Goal: Task Accomplishment & Management: Manage account settings

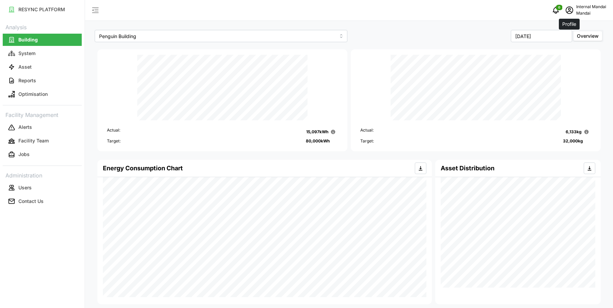
click at [566, 4] on span "schedule" at bounding box center [569, 10] width 13 height 13
click at [559, 51] on div "Logout" at bounding box center [581, 51] width 48 height 7
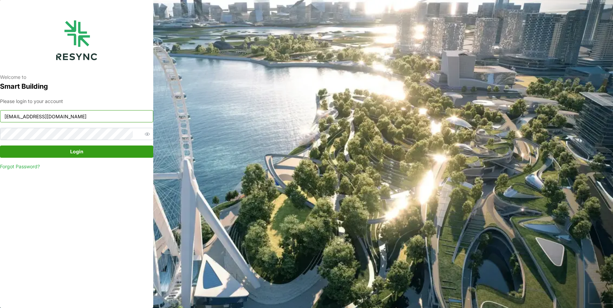
click at [103, 116] on input "[EMAIL_ADDRESS][DOMAIN_NAME]" at bounding box center [76, 116] width 153 height 12
type input "[EMAIL_ADDRESS][DOMAIN_NAME]"
click at [105, 155] on span "Login" at bounding box center [76, 152] width 140 height 12
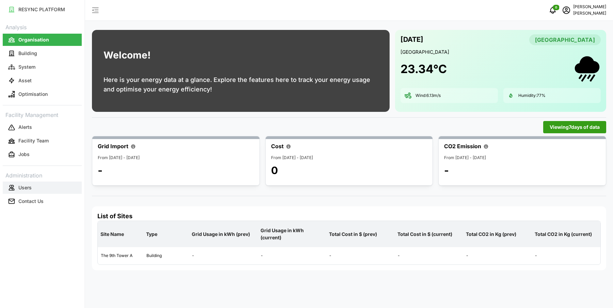
click at [27, 189] on p "Users" at bounding box center [24, 187] width 13 height 7
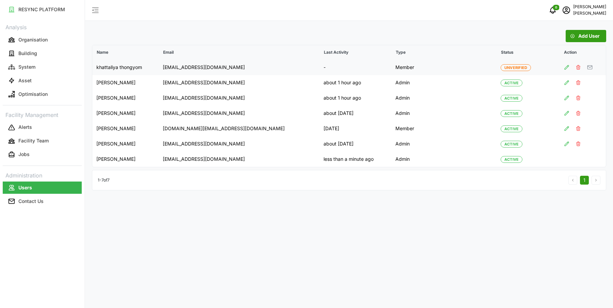
click at [591, 66] on span "button" at bounding box center [589, 67] width 5 height 5
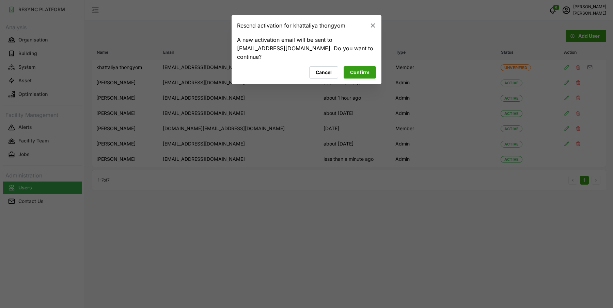
click at [371, 73] on button "Confirm" at bounding box center [359, 73] width 32 height 12
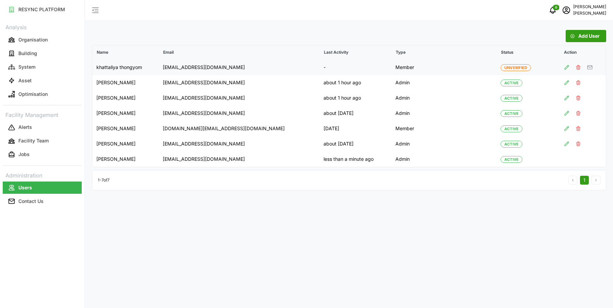
click at [564, 68] on icon "button" at bounding box center [566, 67] width 5 height 5
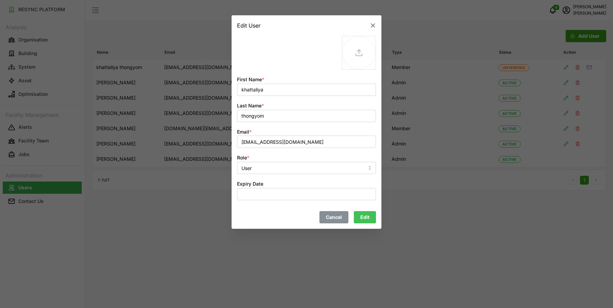
click at [373, 26] on icon "button" at bounding box center [373, 25] width 4 height 4
